Goal: Find specific page/section: Find specific page/section

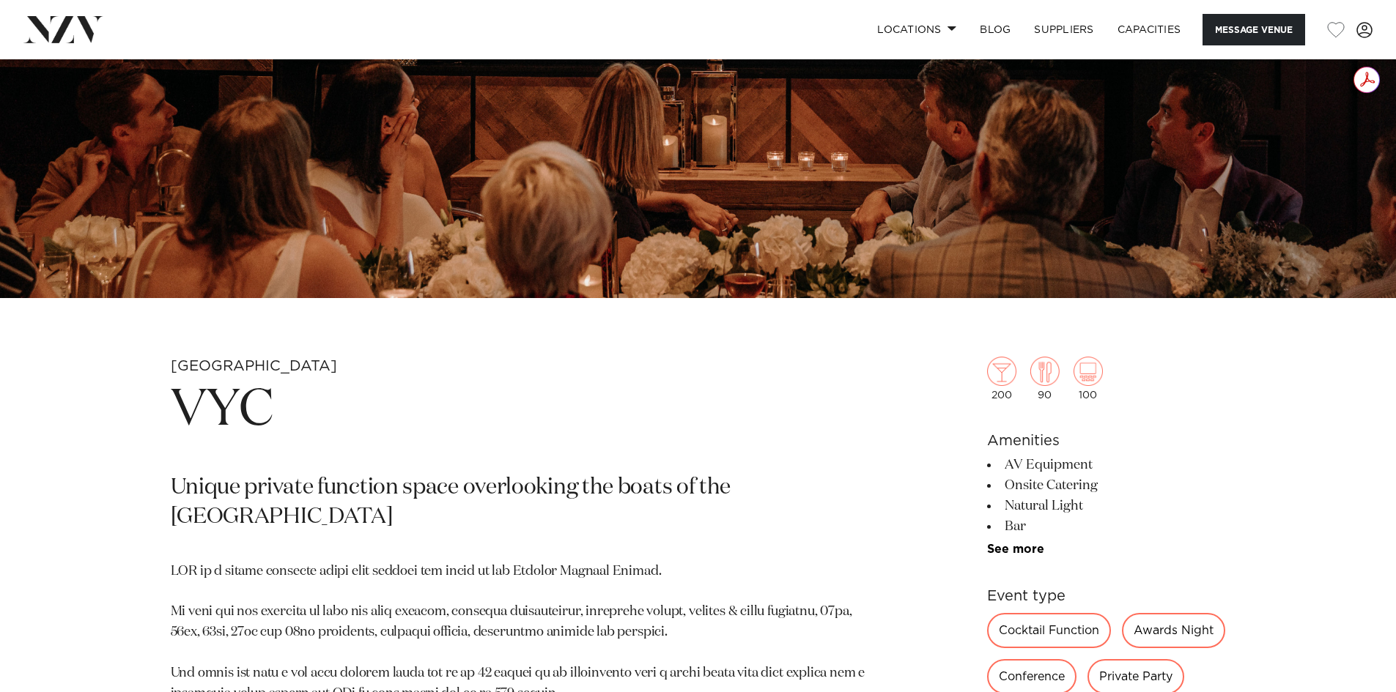
scroll to position [591, 0]
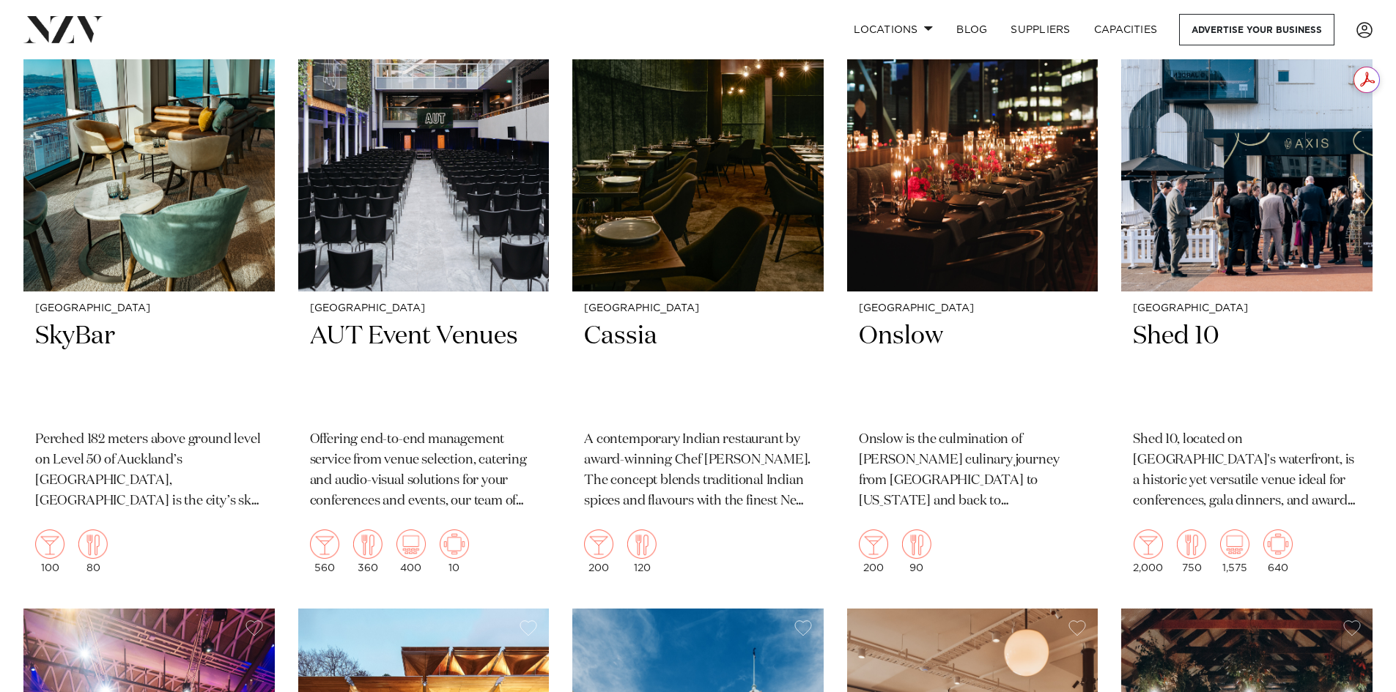
scroll to position [4250, 0]
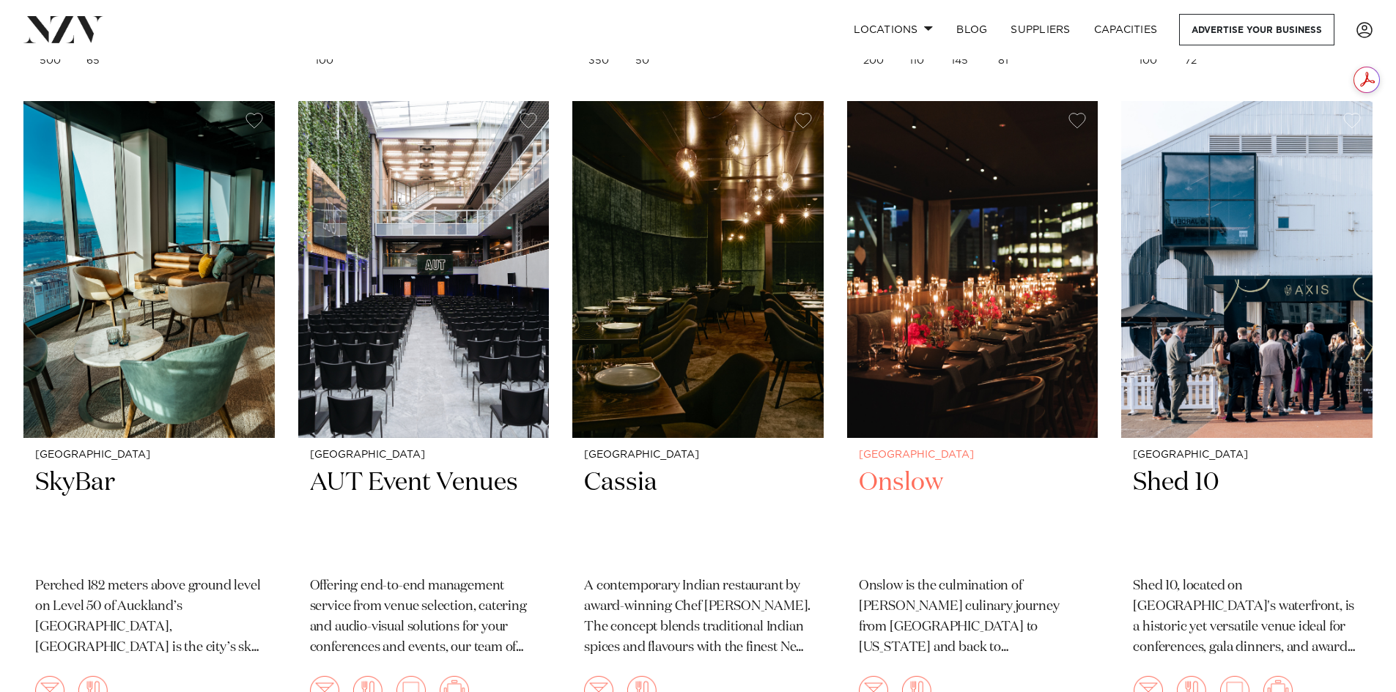
click at [917, 467] on h2 "Onslow" at bounding box center [973, 516] width 228 height 99
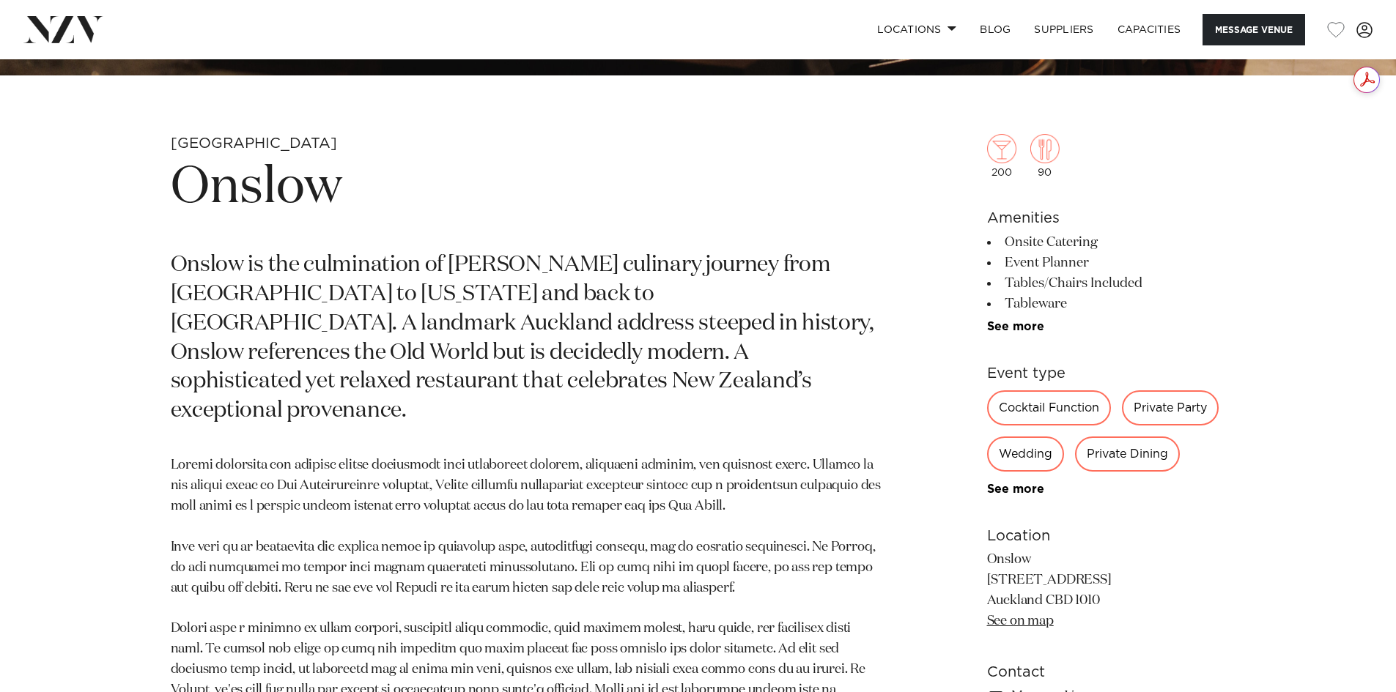
scroll to position [659, 0]
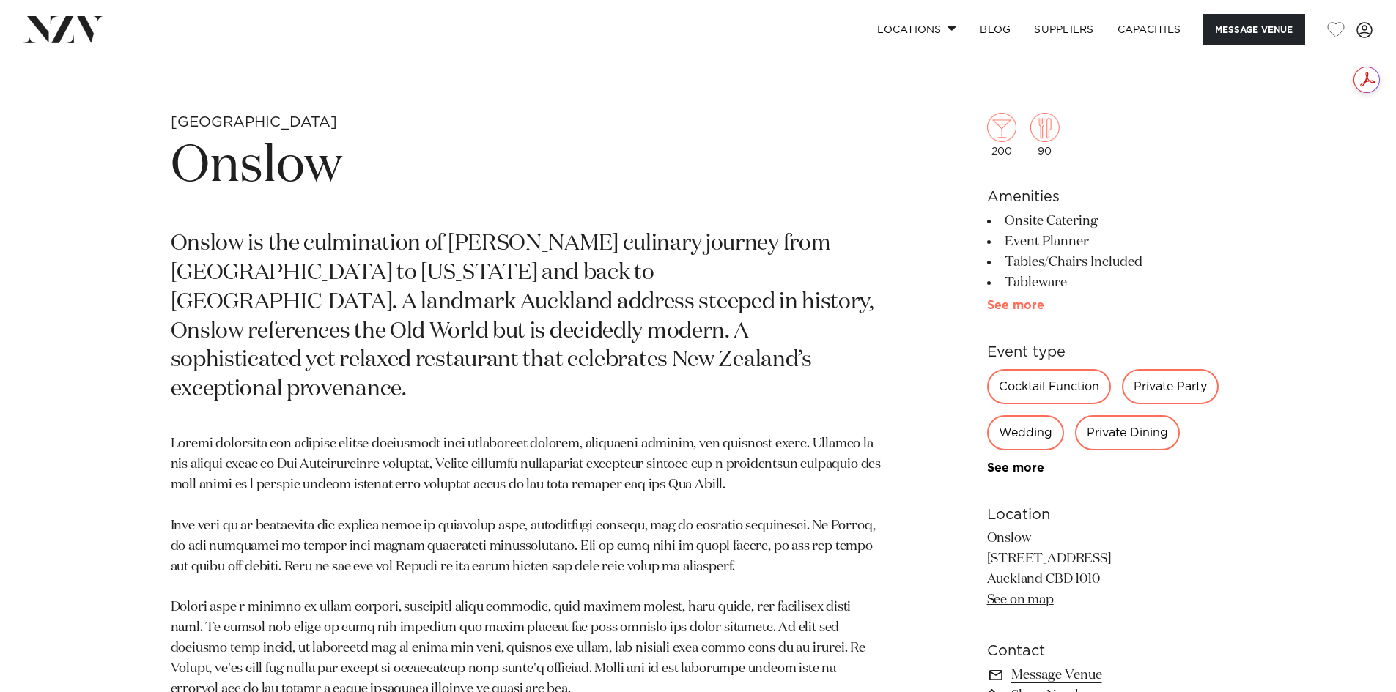
click at [1006, 308] on link "See more" at bounding box center [1044, 306] width 114 height 12
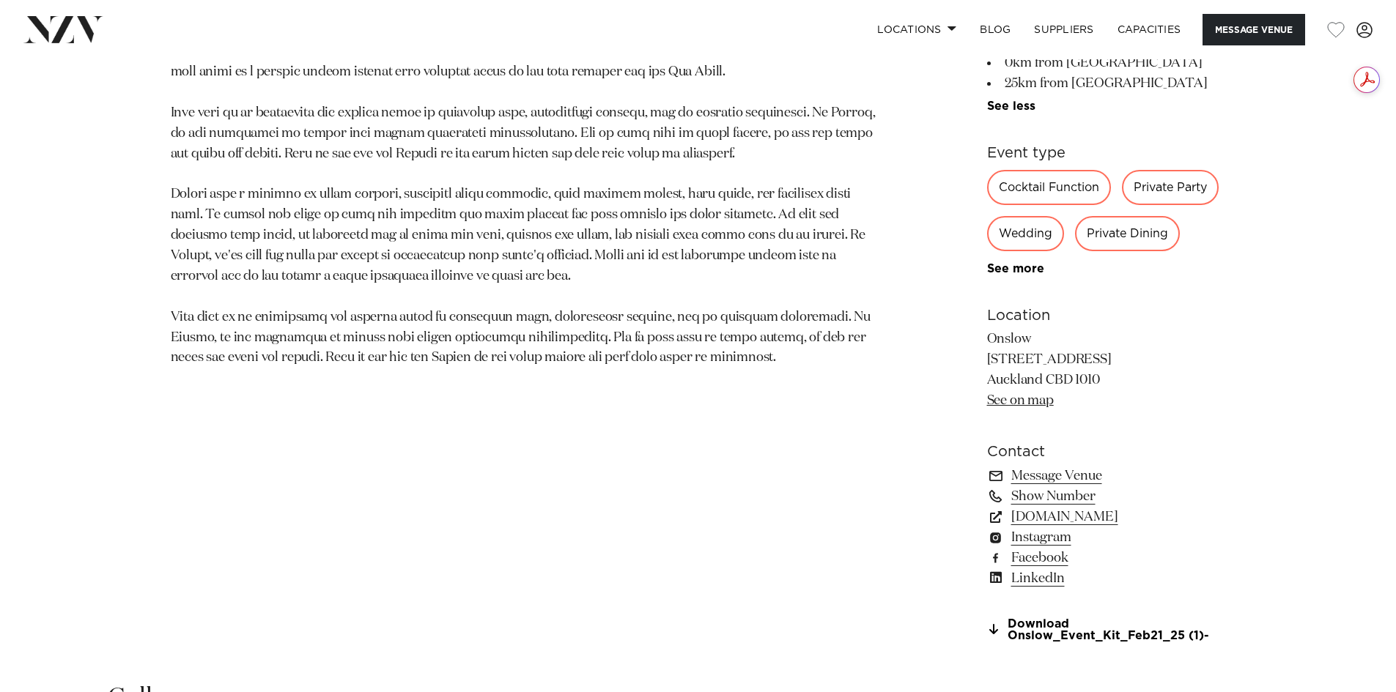
scroll to position [1099, 0]
